Goal: Find specific fact: Find specific fact

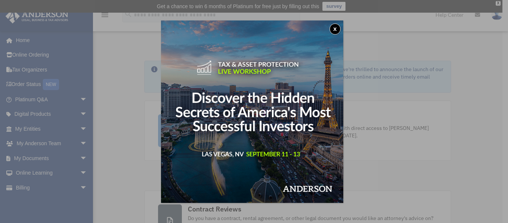
click at [77, 130] on div "x" at bounding box center [254, 111] width 508 height 223
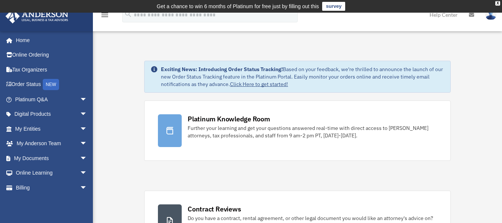
click at [80, 130] on span "arrow_drop_down" at bounding box center [87, 128] width 15 height 15
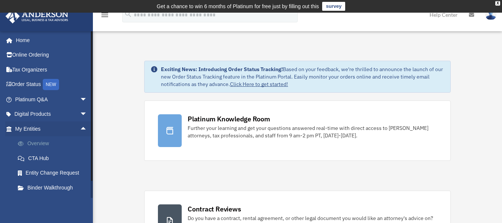
click at [44, 144] on link "Overview" at bounding box center [54, 143] width 88 height 15
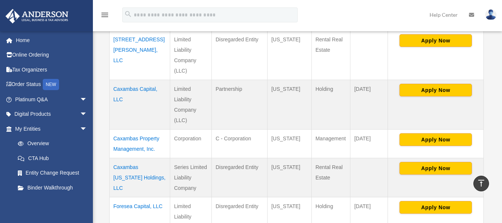
scroll to position [350, 0]
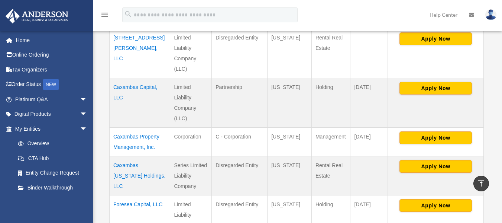
click at [132, 85] on td "Caxambas Capital, LLC" at bounding box center [140, 102] width 61 height 49
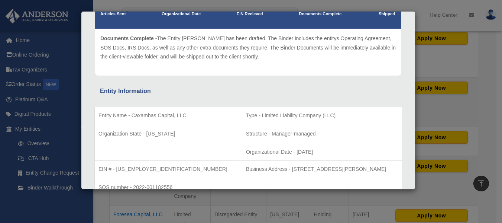
scroll to position [0, 0]
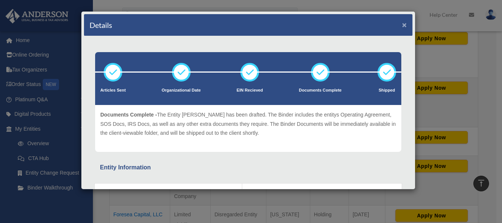
click at [402, 26] on button "×" at bounding box center [404, 25] width 5 height 8
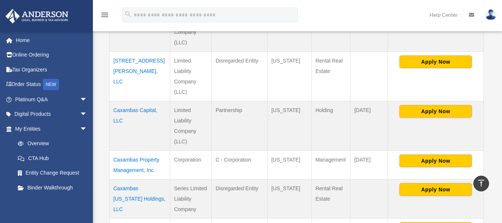
scroll to position [325, 0]
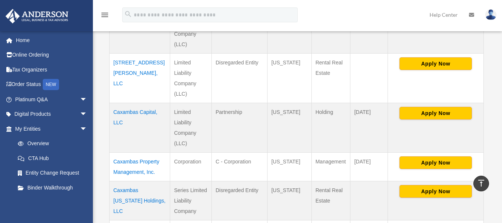
click at [144, 113] on td "Caxambas Capital, LLC" at bounding box center [140, 127] width 61 height 49
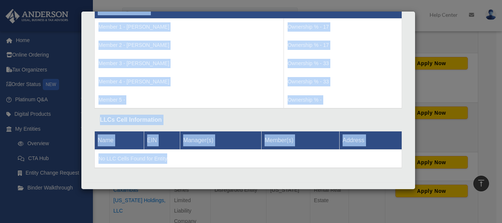
scroll to position [793, 0]
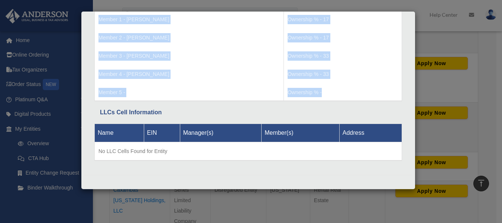
drag, startPoint x: 99, startPoint y: 72, endPoint x: 339, endPoint y: 97, distance: 241.0
copy div "Entity Name - Caxambas Capital, LLC Organization State - Wyoming Type - Limited…"
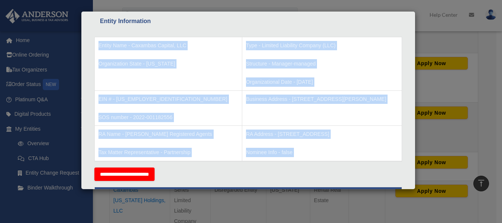
scroll to position [0, 0]
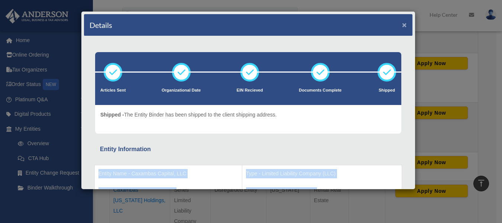
click at [402, 25] on button "×" at bounding box center [404, 25] width 5 height 8
